Goal: Navigation & Orientation: Go to known website

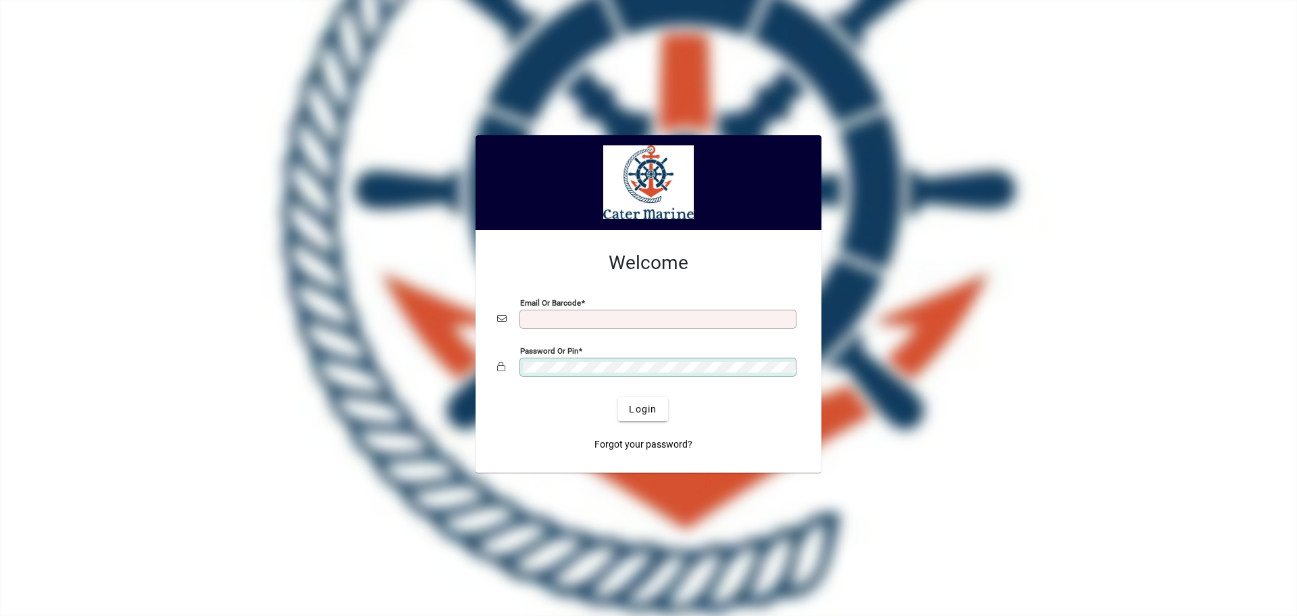
click at [536, 316] on input "Email or Barcode" at bounding box center [659, 318] width 273 height 11
type input "**********"
click at [638, 418] on span "submit" at bounding box center [642, 409] width 49 height 32
